Goal: Task Accomplishment & Management: Use online tool/utility

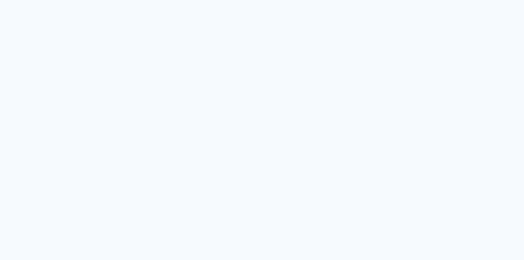
click at [115, 51] on neon-animated-pages "Prosite Website + Landing pages Proof Sistema de seleção e venda de fotos Desig…" at bounding box center [262, 130] width 524 height 260
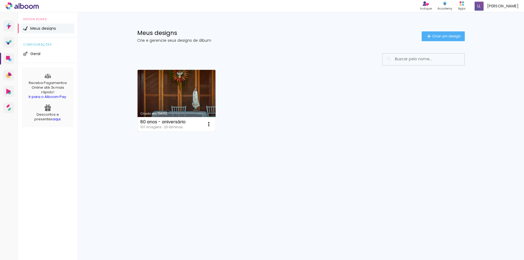
click at [164, 117] on div "80 anos - aniversário 107 imagens ∙ 23 lâminas Abrir Fazer uma cópia Excluir" at bounding box center [176, 124] width 78 height 14
click at [199, 103] on link "Criado em [DATE]" at bounding box center [176, 101] width 78 height 62
